Goal: Information Seeking & Learning: Learn about a topic

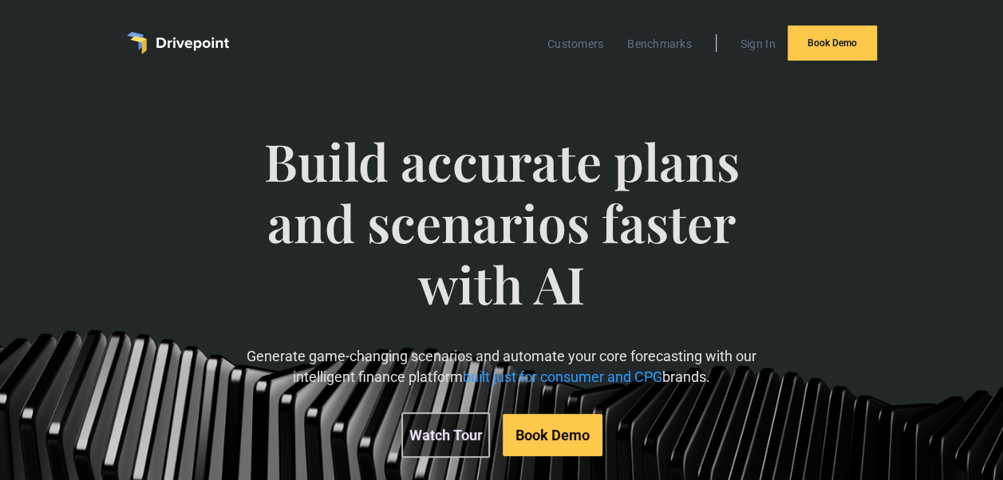
drag, startPoint x: 268, startPoint y: 171, endPoint x: 728, endPoint y: 385, distance: 506.9
click at [728, 385] on div "Build accurate plans and scenarios faster with AI Generate game-changing scenar…" at bounding box center [500, 294] width 563 height 391
copy div "Build accurate plans and scenarios faster with AI Generate game-changing scenar…"
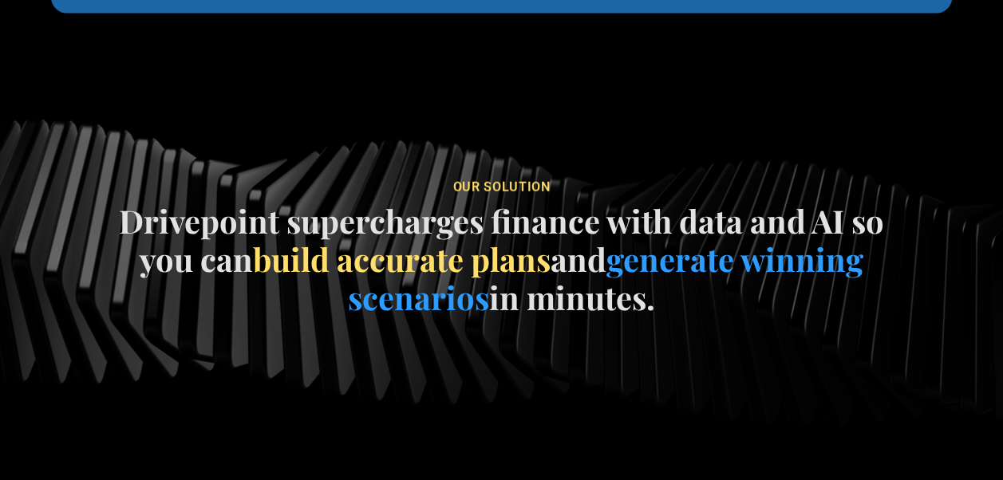
scroll to position [2037, 0]
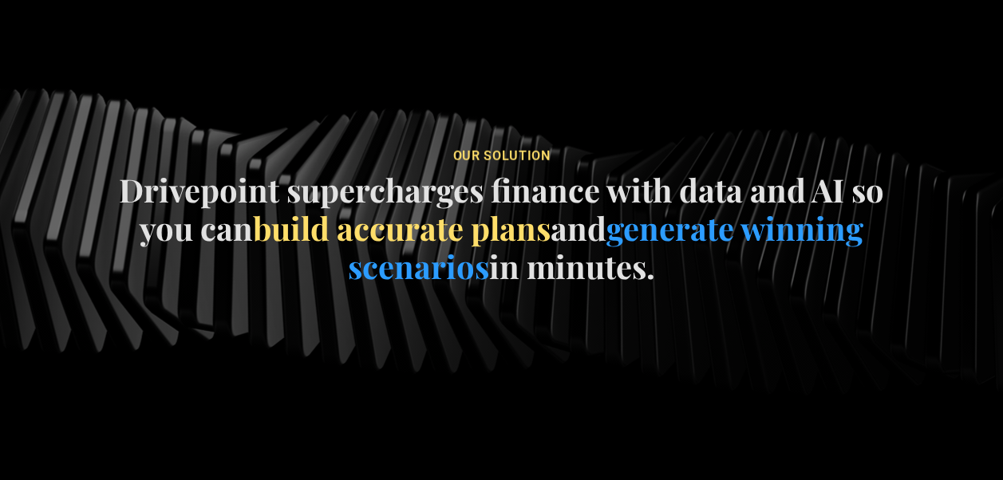
drag, startPoint x: 121, startPoint y: 196, endPoint x: 665, endPoint y: 270, distance: 549.0
click at [665, 270] on h4 "Drivepoint supercharges finance with data and AI so you can build accurate plan…" at bounding box center [502, 228] width 798 height 115
copy h4 "Drivepoint supercharges finance with data and AI so you can build accurate plan…"
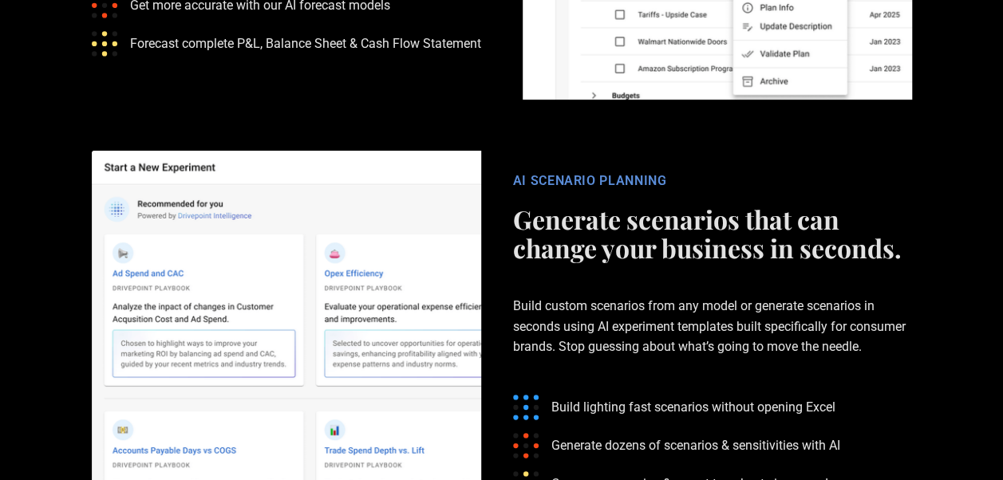
scroll to position [2843, 0]
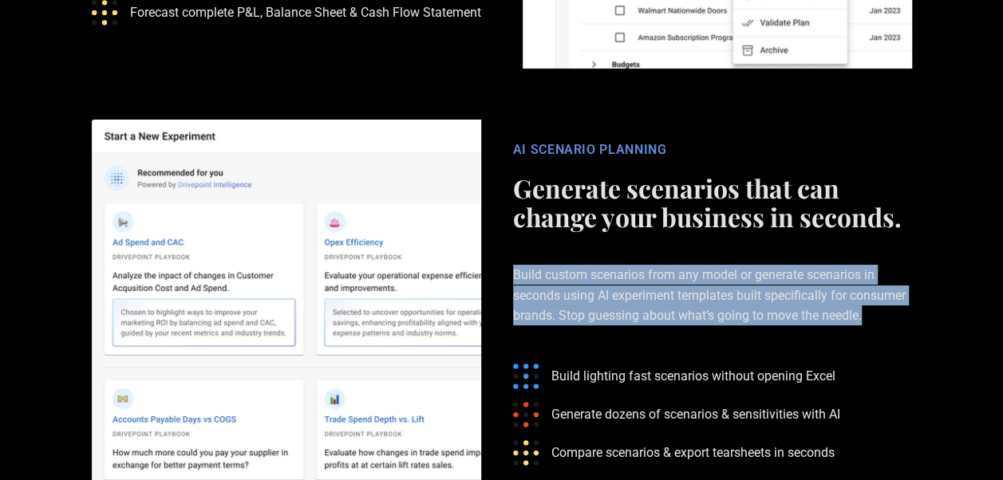
drag, startPoint x: 514, startPoint y: 274, endPoint x: 939, endPoint y: 308, distance: 426.6
click at [939, 308] on section "AI SCENARIO PLANNING Generate scenarios that can change your business in second…" at bounding box center [501, 314] width 1003 height 440
copy p "Build custom scenarios from any model or generate scenarios in seconds using AI…"
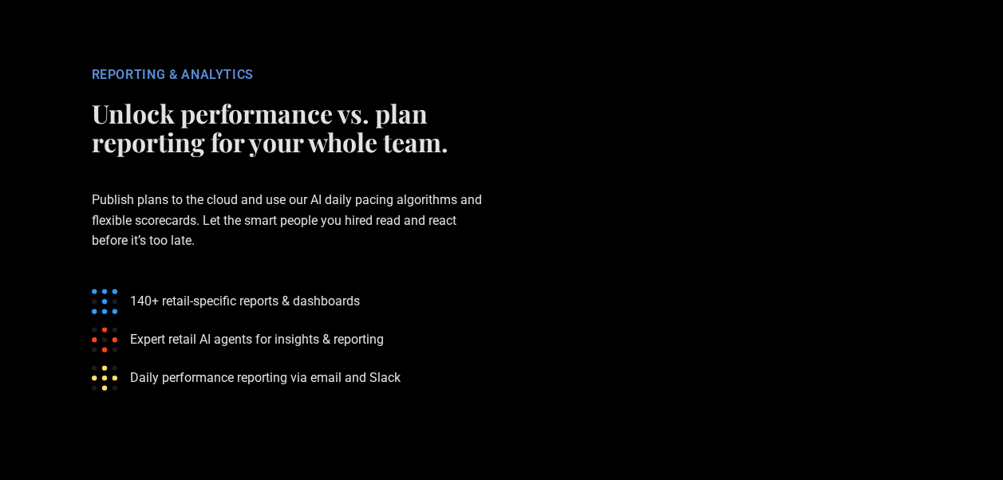
scroll to position [2162, 0]
